Goal: Information Seeking & Learning: Find specific fact

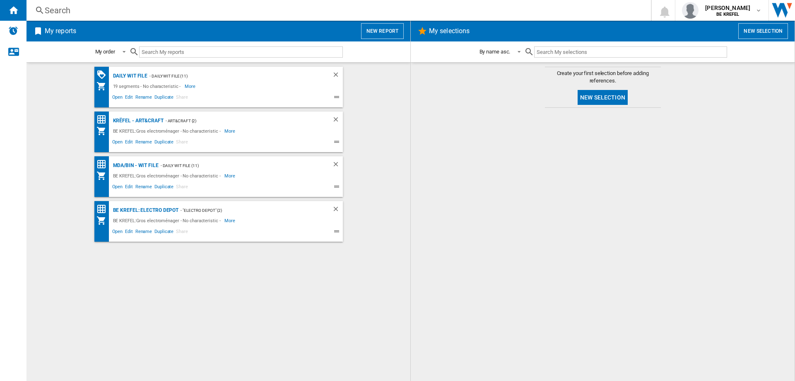
click at [69, 8] on div "Search" at bounding box center [337, 11] width 585 height 12
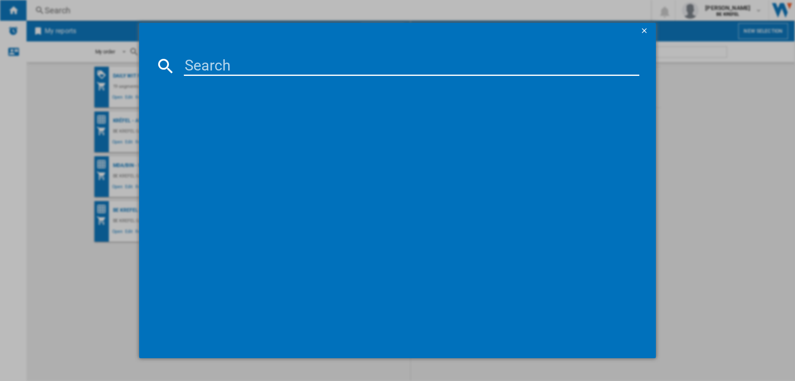
click at [190, 61] on input at bounding box center [412, 66] width 456 height 20
type input "BC151EUBK"
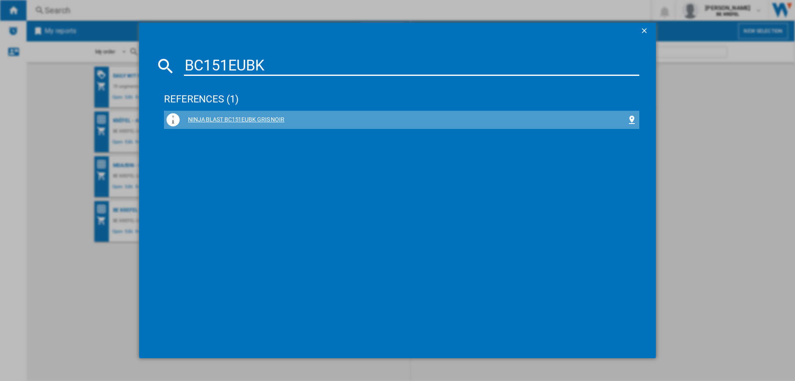
click at [196, 118] on div "NINJA BLAST BC151EUBK GRIS NOIR" at bounding box center [403, 120] width 447 height 8
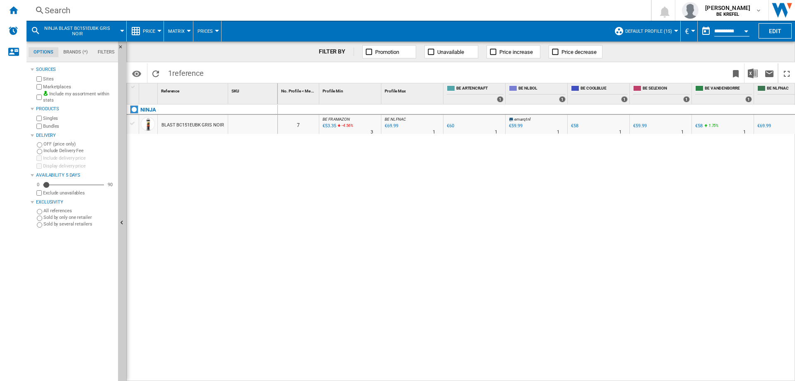
click at [701, 125] on div "€58" at bounding box center [698, 125] width 7 height 5
